Goal: Navigation & Orientation: Find specific page/section

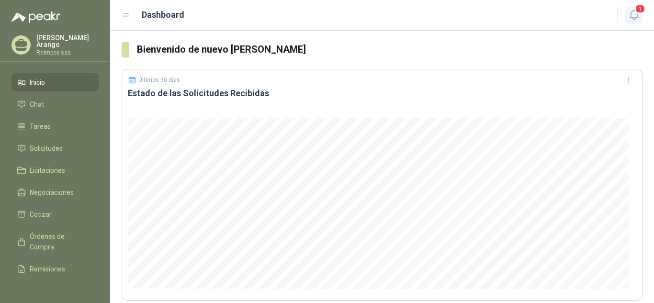
click at [637, 16] on icon "button" at bounding box center [634, 15] width 12 height 12
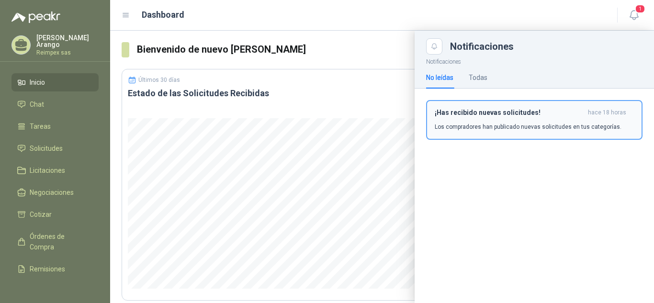
click at [528, 115] on h3 "¡Has recibido nuevas solicitudes!" at bounding box center [509, 113] width 149 height 8
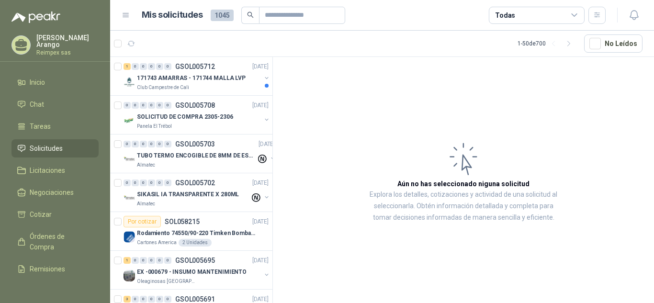
click at [528, 115] on article "Aún no has seleccionado niguna solicitud Explora los detalles, cotizaciones y a…" at bounding box center [463, 181] width 381 height 249
click at [312, 19] on input "text" at bounding box center [298, 15] width 67 height 16
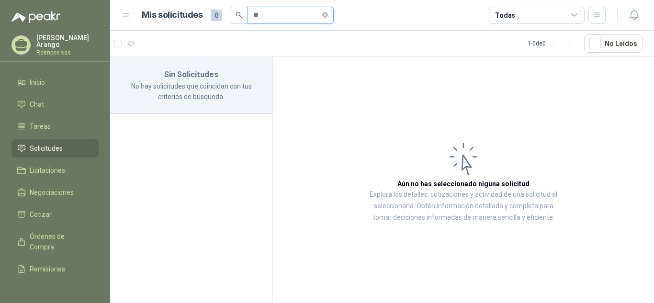
type input "*"
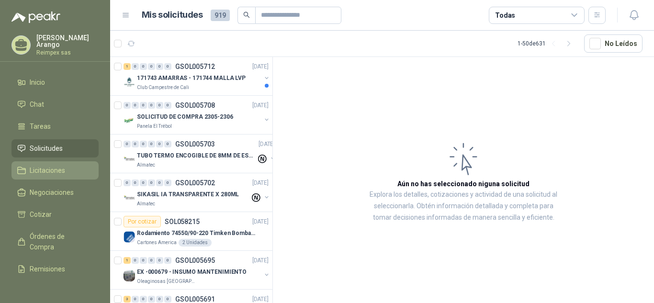
click at [61, 169] on span "Licitaciones" at bounding box center [47, 170] width 35 height 11
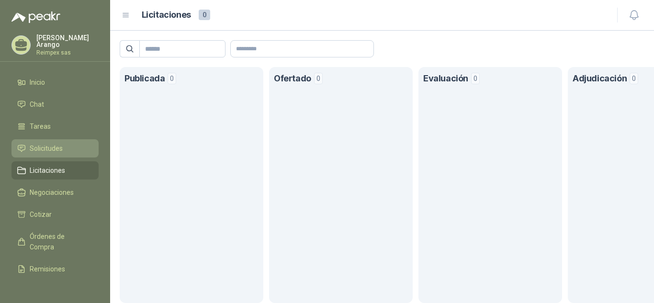
click at [63, 148] on li "Solicitudes" at bounding box center [55, 148] width 76 height 11
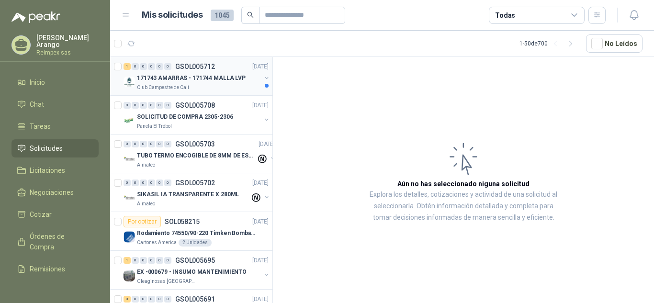
click at [181, 83] on div "171743 AMARRAS - 171744 MALLA LVP" at bounding box center [199, 77] width 124 height 11
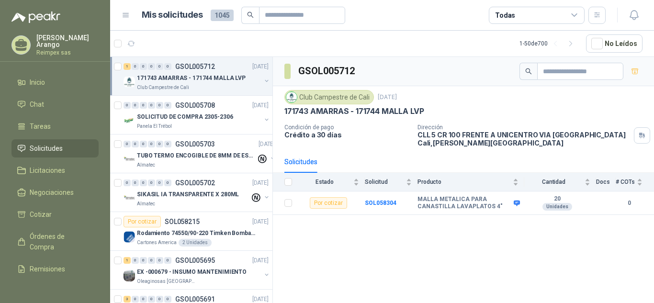
click at [528, 238] on div "GSOL005712 Club Campestre de Cali [DATE] 171743 AMARRAS - 171744 MALLA LVP Cond…" at bounding box center [463, 181] width 381 height 249
click at [378, 204] on b "SOL058304" at bounding box center [381, 203] width 32 height 7
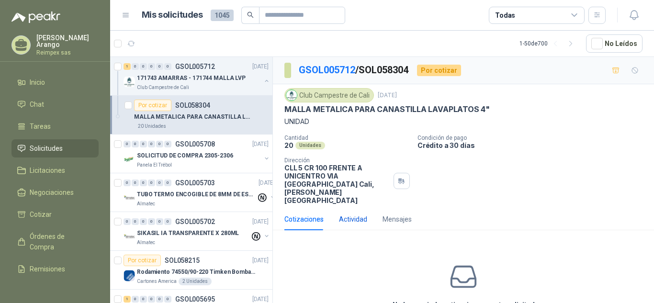
click at [352, 214] on div "Actividad" at bounding box center [353, 219] width 28 height 11
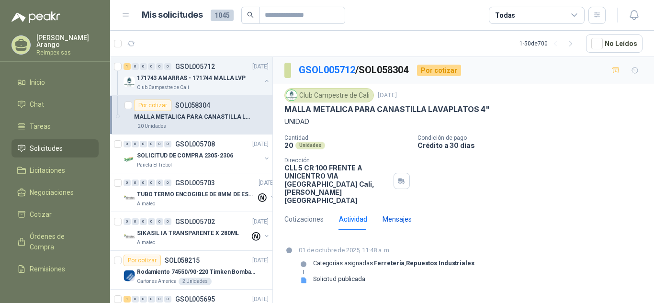
click at [384, 214] on div "Mensajes" at bounding box center [397, 219] width 29 height 11
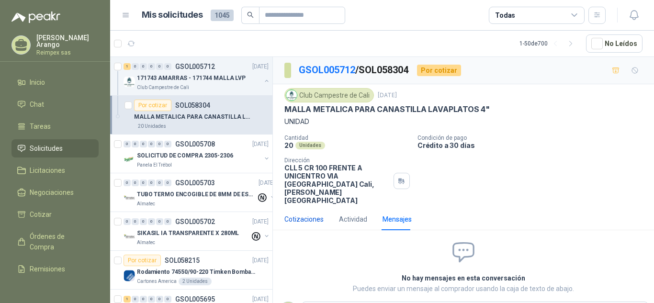
click at [316, 214] on div "Cotizaciones" at bounding box center [303, 219] width 39 height 11
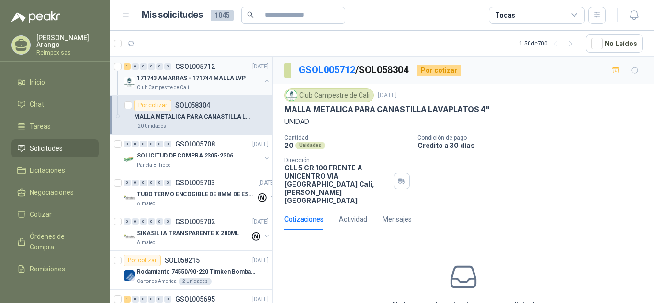
click at [213, 75] on p "171743 AMARRAS - 171744 MALLA LVP" at bounding box center [191, 78] width 109 height 9
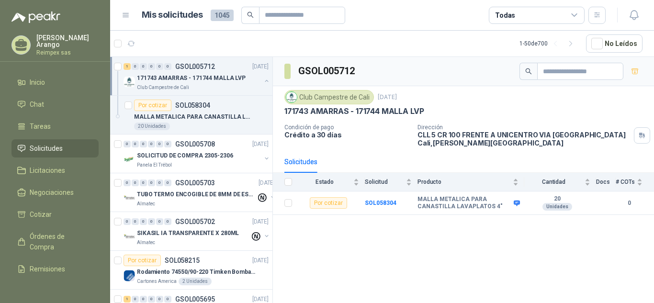
click at [129, 18] on icon at bounding box center [126, 15] width 9 height 9
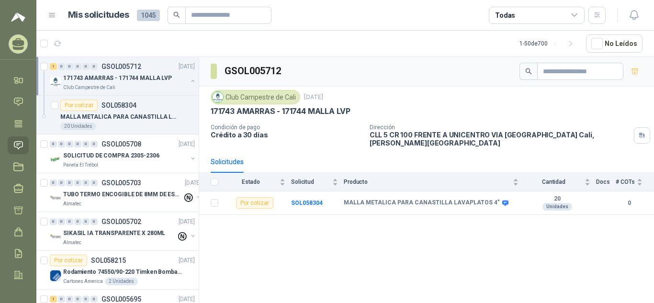
click at [51, 15] on icon at bounding box center [52, 15] width 6 height 4
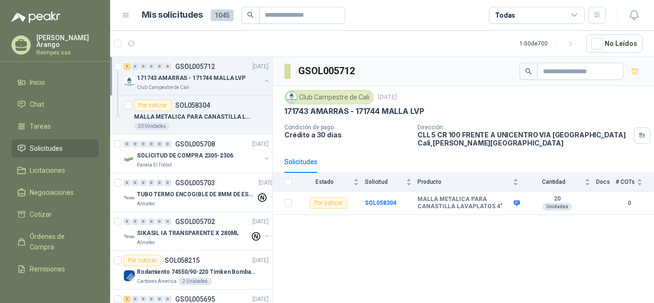
click at [263, 80] on button "button" at bounding box center [267, 81] width 8 height 8
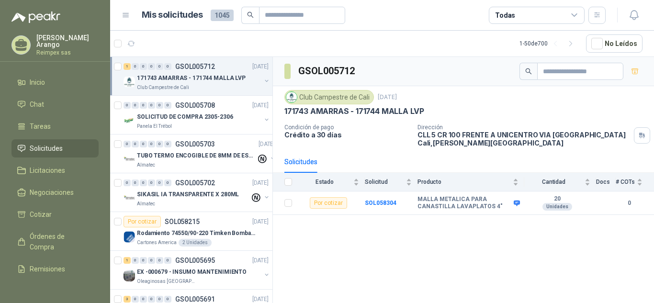
click at [309, 251] on div "GSOL005712 Club Campestre de Cali [DATE] 171743 AMARRAS - 171744 MALLA LVP Cond…" at bounding box center [463, 181] width 381 height 249
click at [238, 122] on div "SOLICITUD DE COMPRA 2305-2306" at bounding box center [199, 116] width 124 height 11
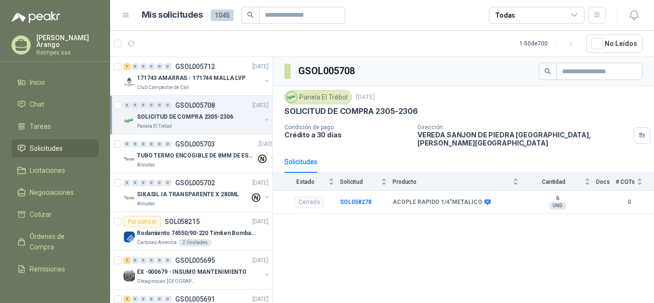
click at [247, 120] on div "SOLICITUD DE COMPRA 2305-2306" at bounding box center [199, 116] width 124 height 11
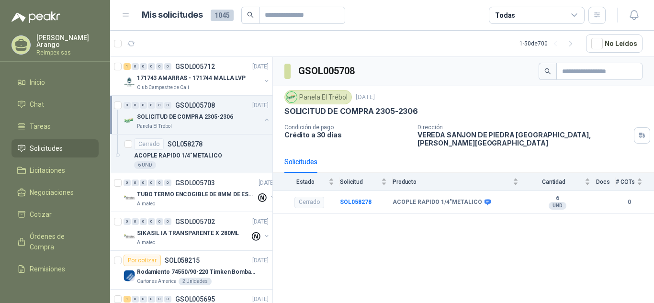
click at [247, 120] on div "SOLICITUD DE COMPRA 2305-2306" at bounding box center [199, 116] width 124 height 11
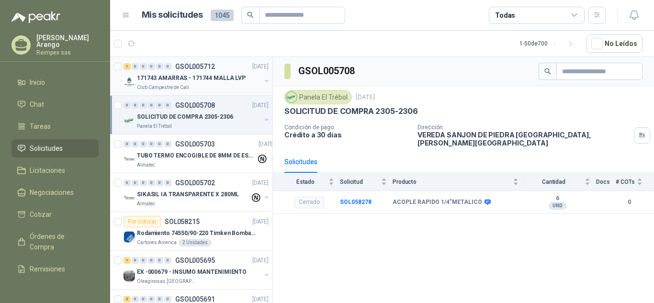
click at [263, 80] on button "button" at bounding box center [267, 81] width 8 height 8
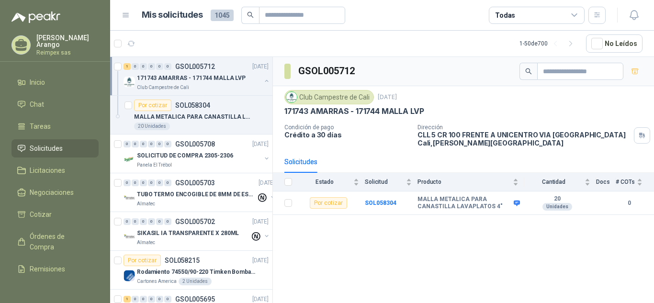
click at [263, 80] on button "button" at bounding box center [267, 81] width 8 height 8
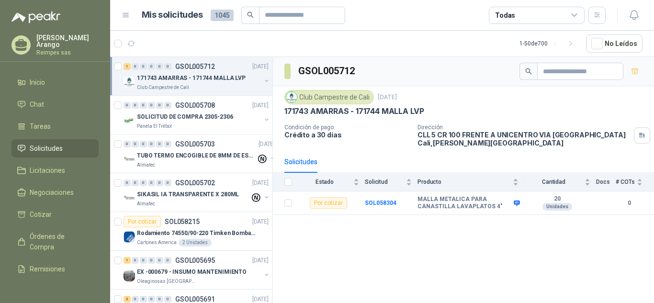
click at [263, 80] on button "button" at bounding box center [267, 81] width 8 height 8
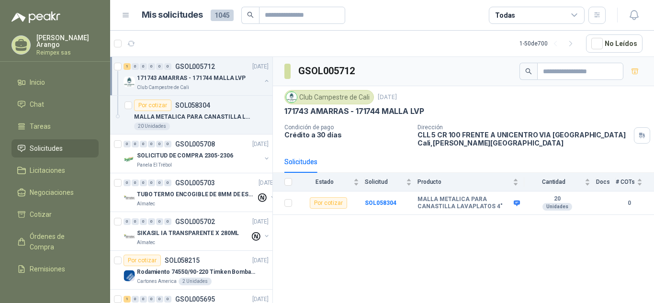
click at [263, 80] on button "button" at bounding box center [267, 81] width 8 height 8
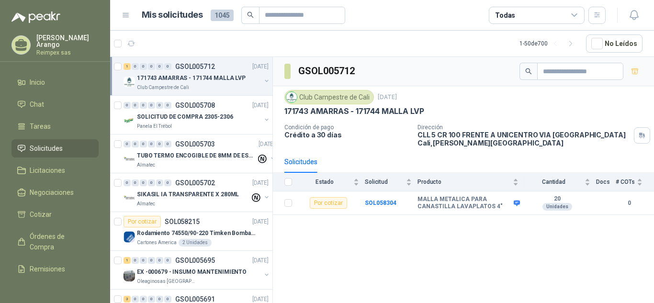
click at [263, 80] on button "button" at bounding box center [267, 81] width 8 height 8
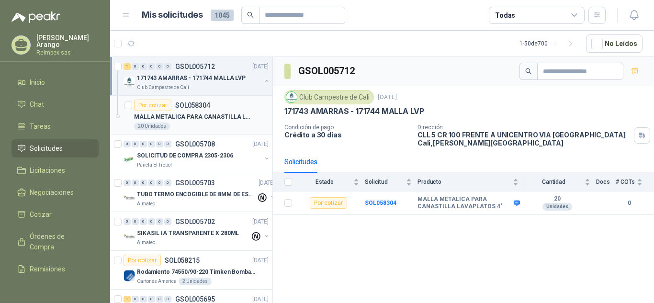
click at [235, 113] on p "MALLA METALICA PARA CANASTILLA LAVAPLATOS 4"" at bounding box center [193, 117] width 119 height 9
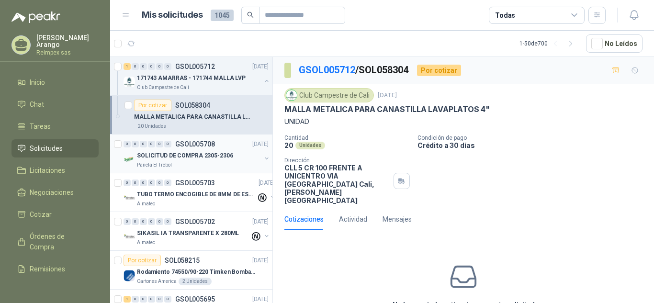
click at [233, 165] on div "Panela El Trébol" at bounding box center [199, 165] width 124 height 8
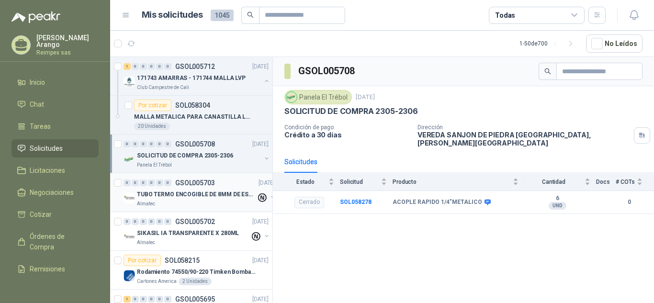
click at [229, 189] on div "TUBO TERMO ENCOGIBLE DE 8MM DE ESPESOR X 5CMS" at bounding box center [196, 194] width 119 height 11
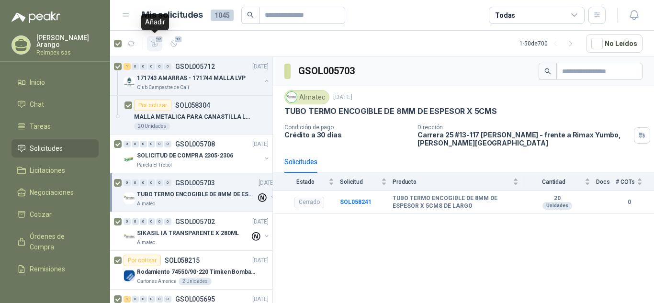
click at [153, 42] on icon "button" at bounding box center [154, 43] width 7 height 5
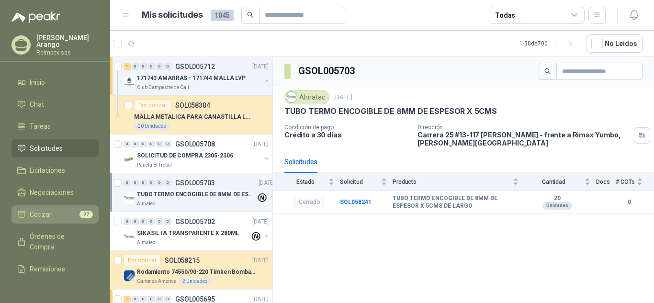
click at [42, 209] on span "Cotizar" at bounding box center [41, 214] width 22 height 11
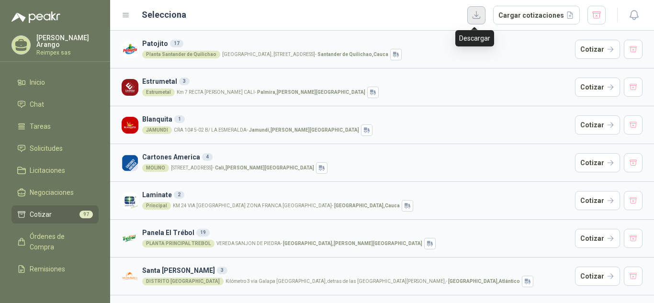
click at [470, 15] on button "button" at bounding box center [476, 15] width 18 height 18
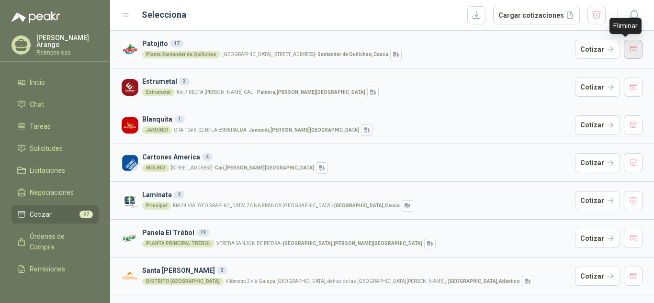
click at [624, 47] on button "button" at bounding box center [633, 49] width 19 height 19
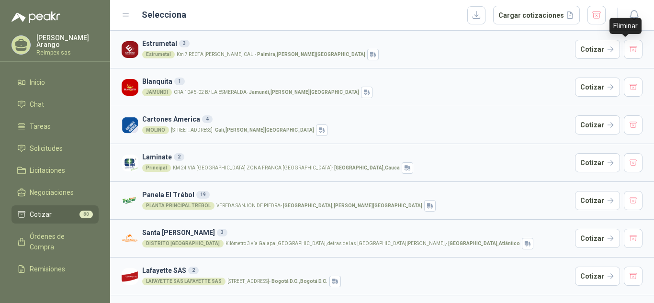
click at [624, 47] on button "button" at bounding box center [633, 49] width 19 height 19
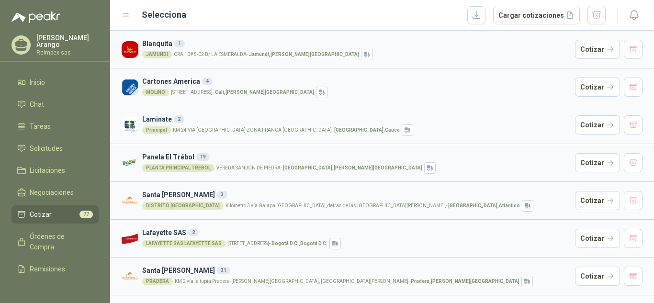
click at [129, 15] on icon at bounding box center [126, 15] width 9 height 9
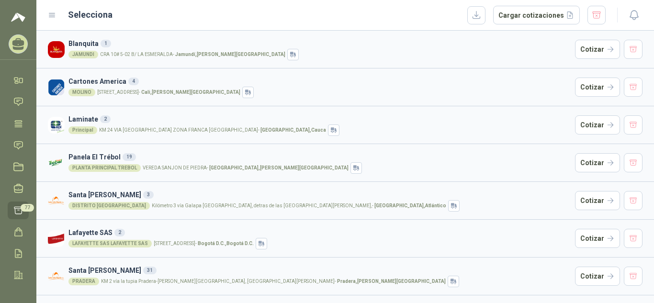
click at [52, 13] on icon at bounding box center [52, 15] width 6 height 4
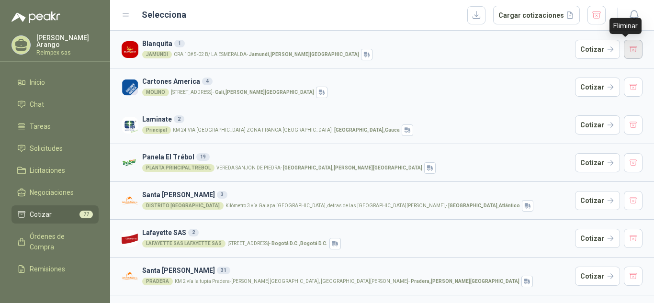
click at [625, 49] on button "button" at bounding box center [633, 49] width 19 height 19
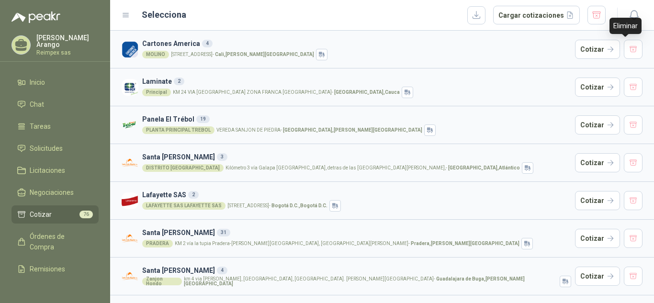
click at [625, 49] on button "button" at bounding box center [633, 49] width 19 height 19
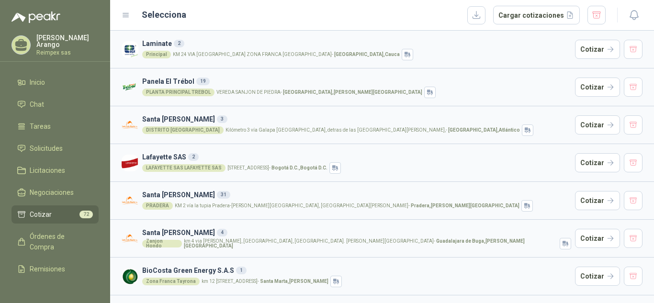
click at [625, 49] on button "button" at bounding box center [633, 49] width 19 height 19
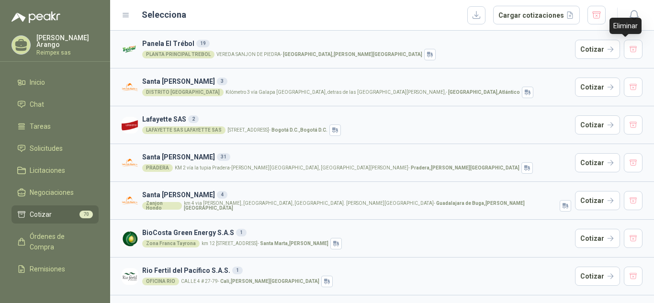
click at [625, 49] on button "button" at bounding box center [633, 49] width 19 height 19
click at [625, 78] on button "button" at bounding box center [633, 87] width 19 height 19
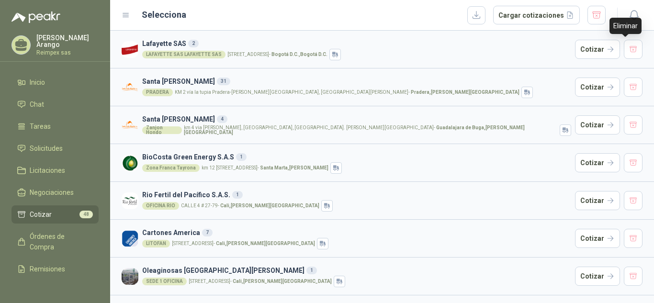
click at [625, 49] on button "button" at bounding box center [633, 49] width 19 height 19
click at [625, 78] on button "button" at bounding box center [633, 87] width 19 height 19
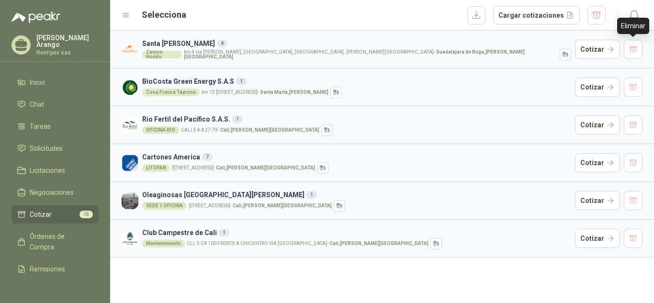
click at [625, 49] on button "button" at bounding box center [633, 49] width 19 height 19
click at [625, 78] on button "button" at bounding box center [633, 87] width 19 height 19
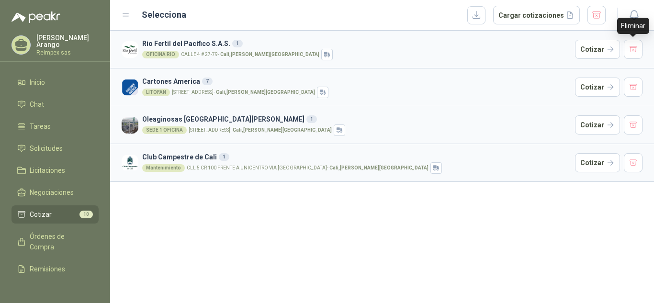
click at [625, 49] on button "button" at bounding box center [633, 49] width 19 height 19
click at [625, 78] on button "button" at bounding box center [633, 87] width 19 height 19
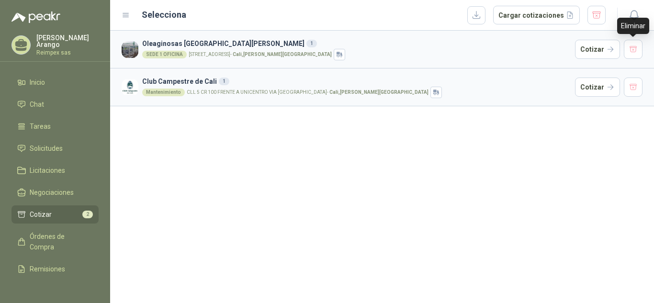
click at [625, 49] on button "button" at bounding box center [633, 49] width 19 height 19
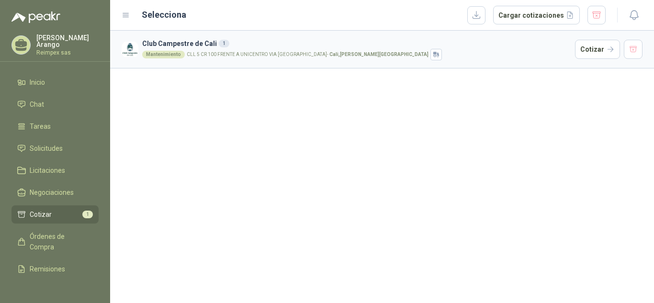
click at [625, 49] on button "button" at bounding box center [633, 49] width 19 height 19
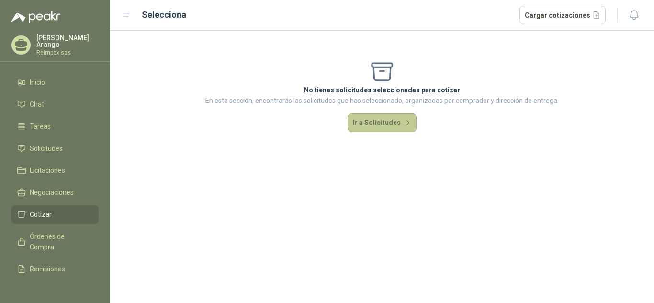
click at [374, 122] on button "Ir a Solicitudes" at bounding box center [382, 122] width 69 height 19
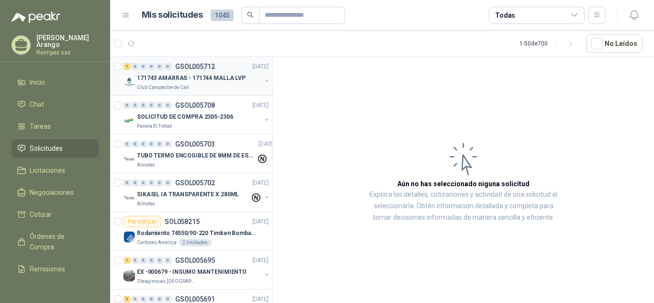
click at [222, 82] on p "171743 AMARRAS - 171744 MALLA LVP" at bounding box center [191, 78] width 109 height 9
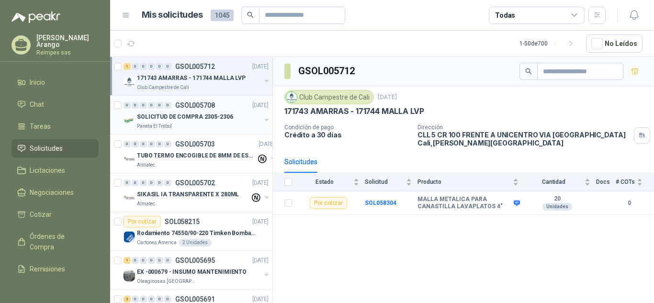
click at [212, 109] on p "GSOL005708" at bounding box center [195, 105] width 40 height 7
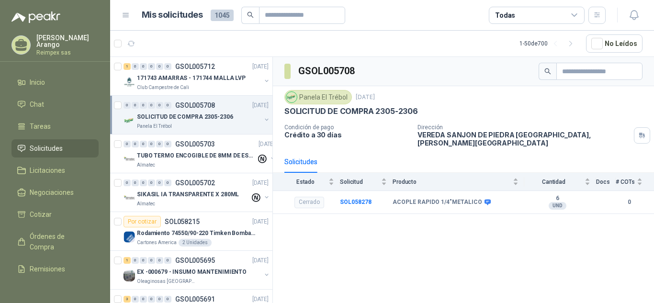
click at [263, 120] on button "button" at bounding box center [267, 120] width 8 height 8
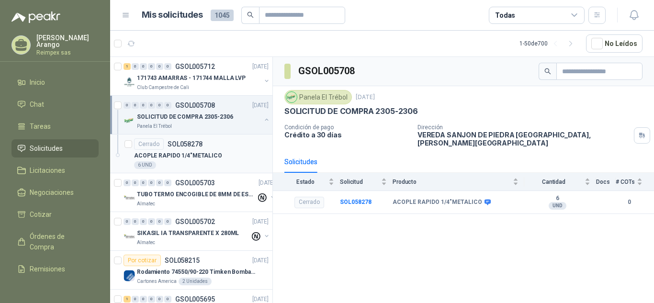
click at [210, 162] on div "6 UND" at bounding box center [201, 165] width 135 height 8
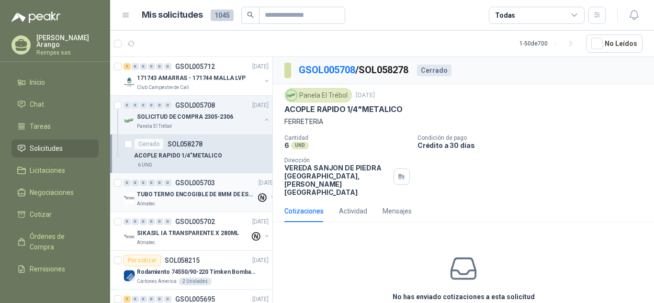
click at [210, 195] on p "TUBO TERMO ENCOGIBLE DE 8MM DE ESPESOR X 5CMS" at bounding box center [196, 194] width 119 height 9
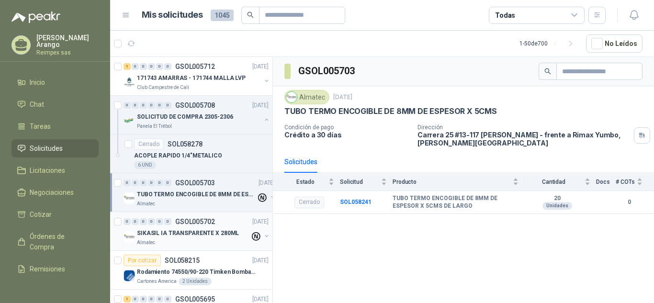
click at [223, 229] on p "SIKASIL IA TRANSPARENTE X 280ML" at bounding box center [188, 233] width 102 height 9
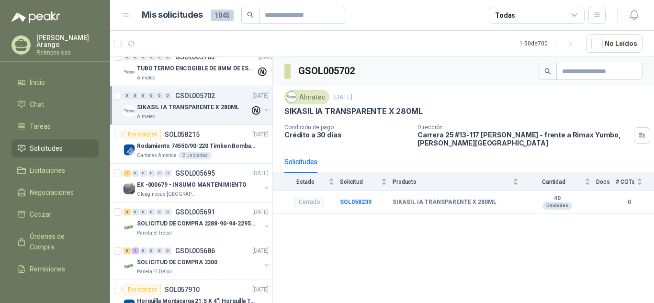
scroll to position [142, 0]
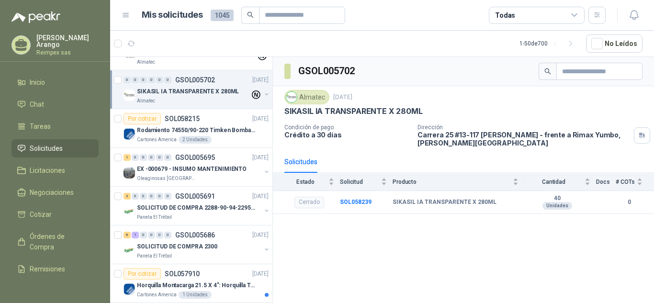
click at [263, 96] on button "button" at bounding box center [267, 94] width 8 height 8
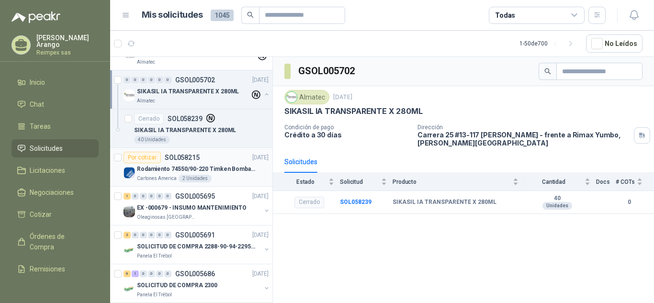
click at [237, 168] on p "Rodamiento 74550/90-220 Timken BombaVG40" at bounding box center [196, 169] width 119 height 9
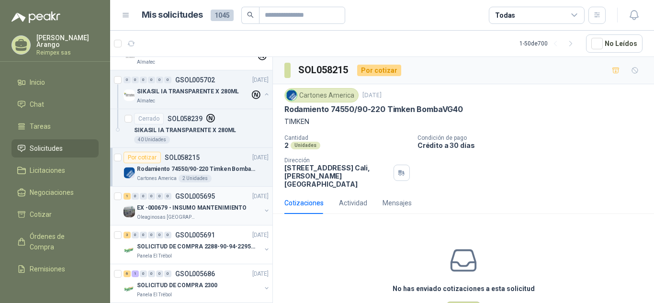
click at [231, 192] on div "1 0 0 0 0 0 GSOL005695 [DATE]" at bounding box center [197, 196] width 147 height 11
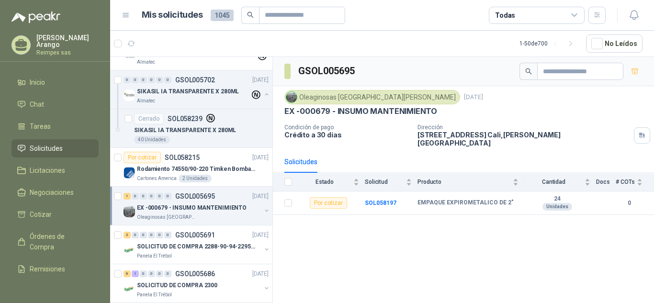
click at [231, 192] on div "1 0 0 0 0 0 GSOL005695 [DATE]" at bounding box center [197, 196] width 147 height 11
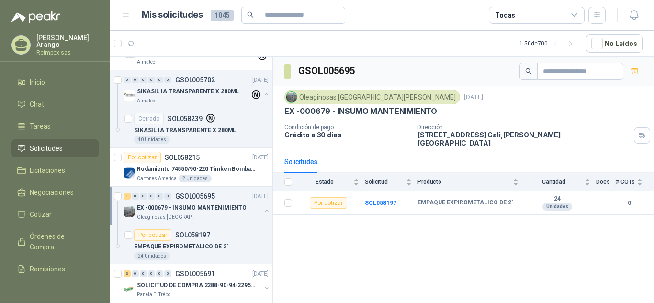
click at [231, 192] on div "1 0 0 0 0 0 GSOL005695 [DATE]" at bounding box center [197, 196] width 147 height 11
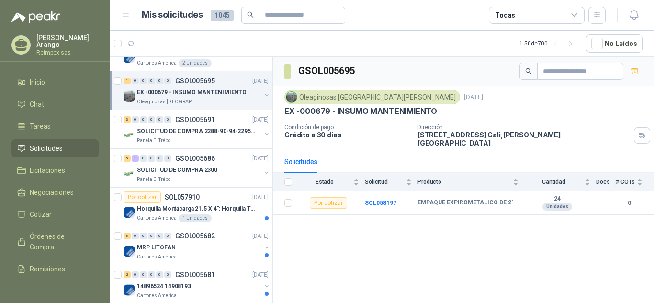
scroll to position [261, 0]
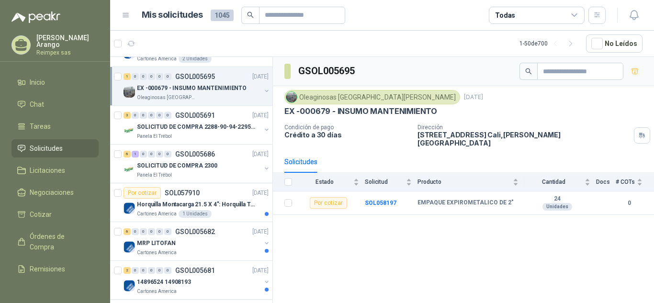
drag, startPoint x: 273, startPoint y: 113, endPoint x: 273, endPoint y: 108, distance: 4.8
click at [273, 108] on div "Oleaginosas San [PERSON_NAME] [DATE] EX -000679 - INSUMO MANTENIMIENTO Condició…" at bounding box center [463, 118] width 381 height 65
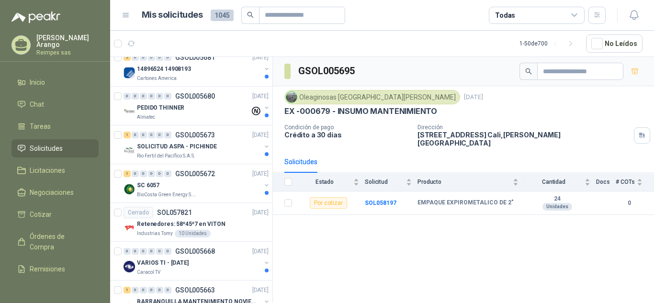
scroll to position [486, 0]
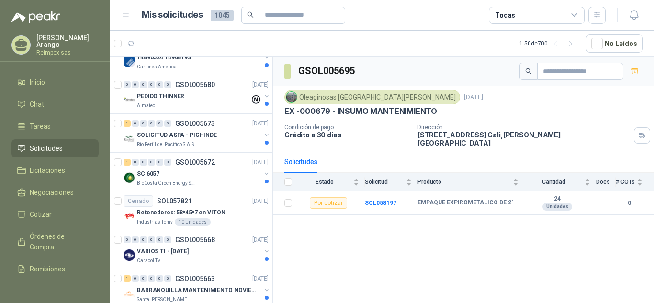
click at [48, 149] on span "Solicitudes" at bounding box center [46, 148] width 33 height 11
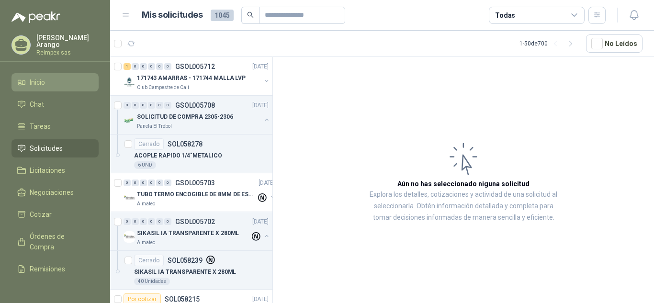
click at [45, 86] on link "Inicio" at bounding box center [54, 82] width 87 height 18
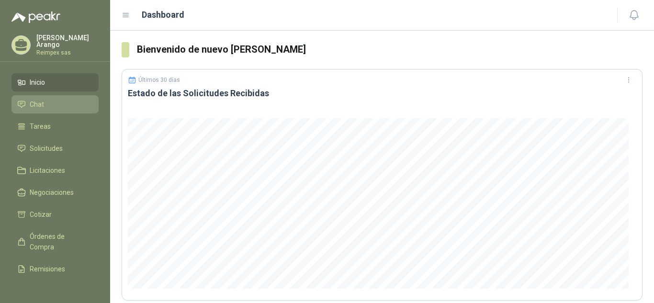
click at [45, 103] on li "Chat" at bounding box center [55, 104] width 76 height 11
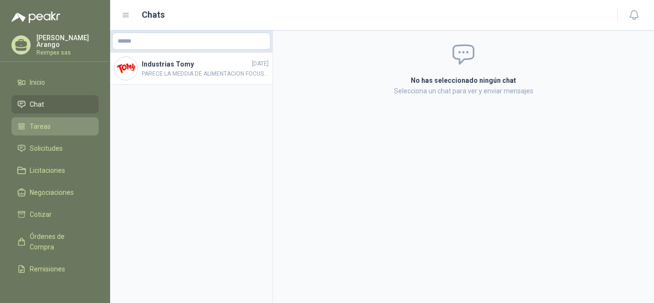
click at [45, 123] on span "Tareas" at bounding box center [40, 126] width 21 height 11
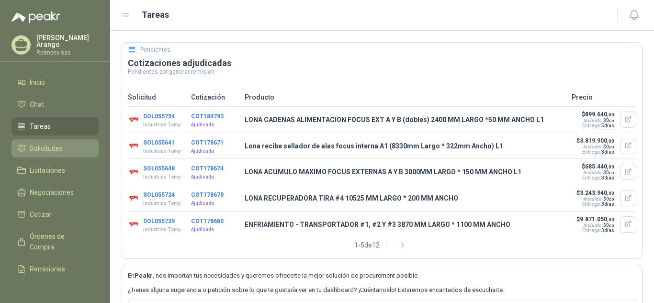
click at [27, 147] on li "Solicitudes" at bounding box center [55, 148] width 76 height 11
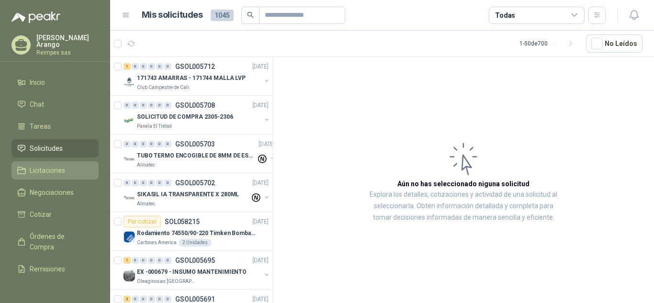
click at [43, 162] on link "Licitaciones" at bounding box center [54, 170] width 87 height 18
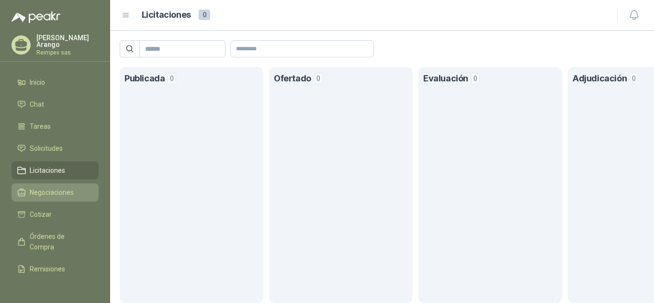
click at [44, 187] on span "Negociaciones" at bounding box center [52, 192] width 44 height 11
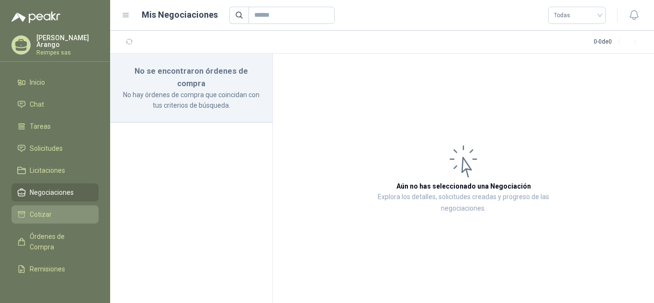
click at [45, 214] on span "Cotizar" at bounding box center [41, 214] width 22 height 11
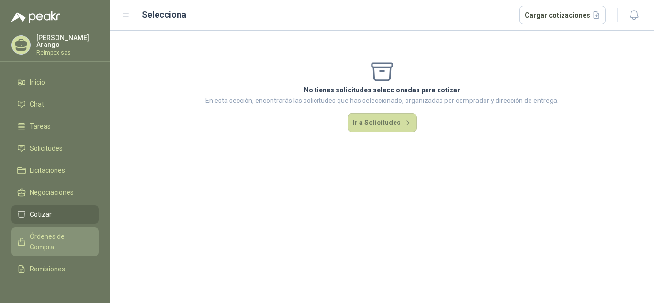
click at [45, 238] on span "Órdenes de Compra" at bounding box center [60, 241] width 60 height 21
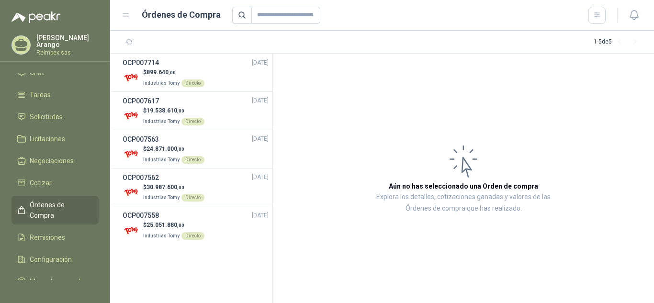
scroll to position [55, 0]
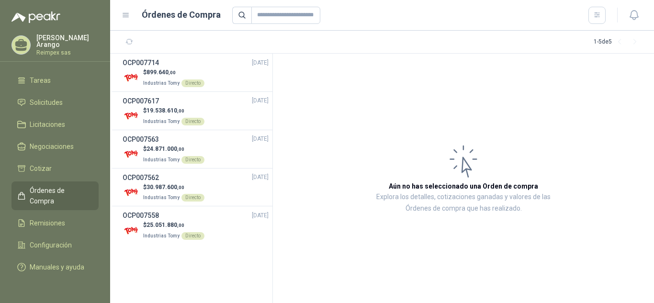
click at [55, 225] on ul "Inicio Chat Tareas Solicitudes Licitaciones Negociaciones Cotizar Órdenes de Co…" at bounding box center [55, 176] width 110 height 207
click at [53, 218] on span "Remisiones" at bounding box center [47, 223] width 35 height 11
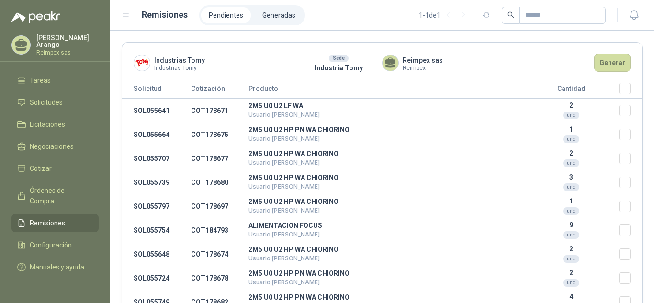
click at [57, 245] on ul "Inicio Chat Tareas Solicitudes Licitaciones Negociaciones Cotizar Órdenes de Co…" at bounding box center [55, 176] width 110 height 207
click at [65, 240] on span "Configuración" at bounding box center [51, 245] width 42 height 11
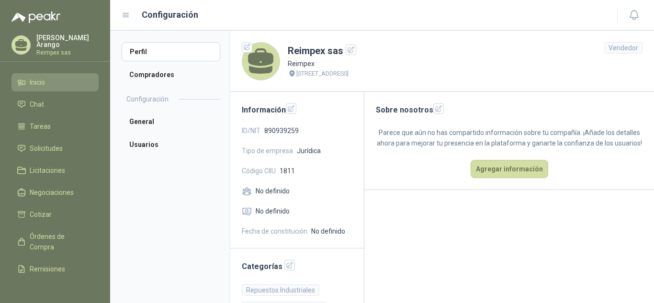
click at [51, 80] on li "Inicio" at bounding box center [55, 82] width 76 height 11
